Goal: Obtain resource: Obtain resource

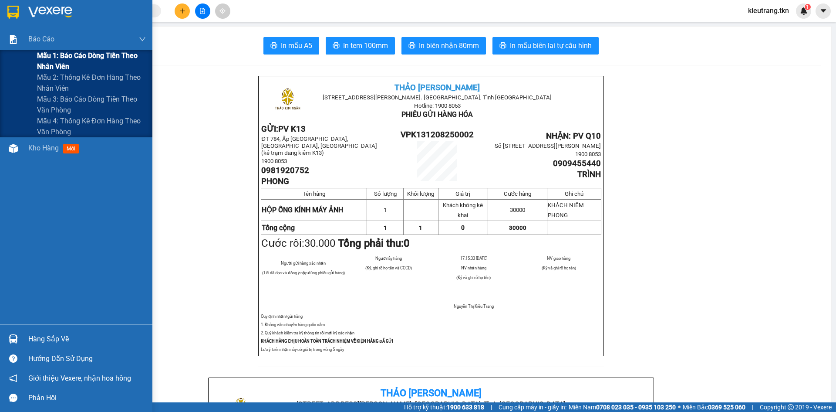
click at [64, 57] on span "Mẫu 1: Báo cáo dòng tiền theo nhân viên" at bounding box center [91, 61] width 109 height 22
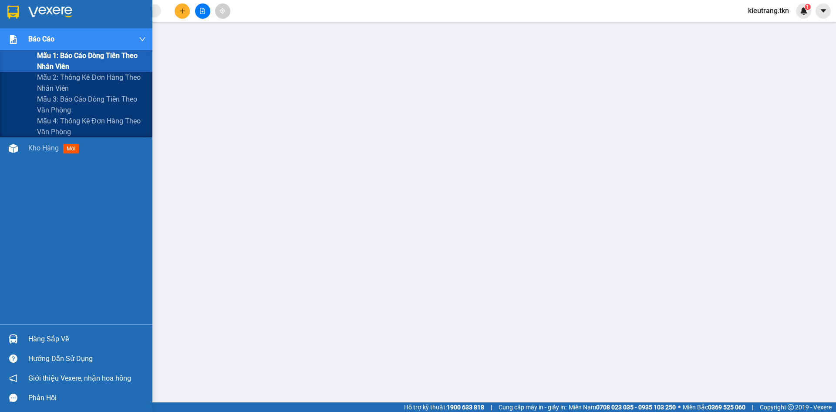
click at [97, 56] on span "Mẫu 1: Báo cáo dòng tiền theo nhân viên" at bounding box center [91, 61] width 109 height 22
